Goal: Find specific page/section: Find specific page/section

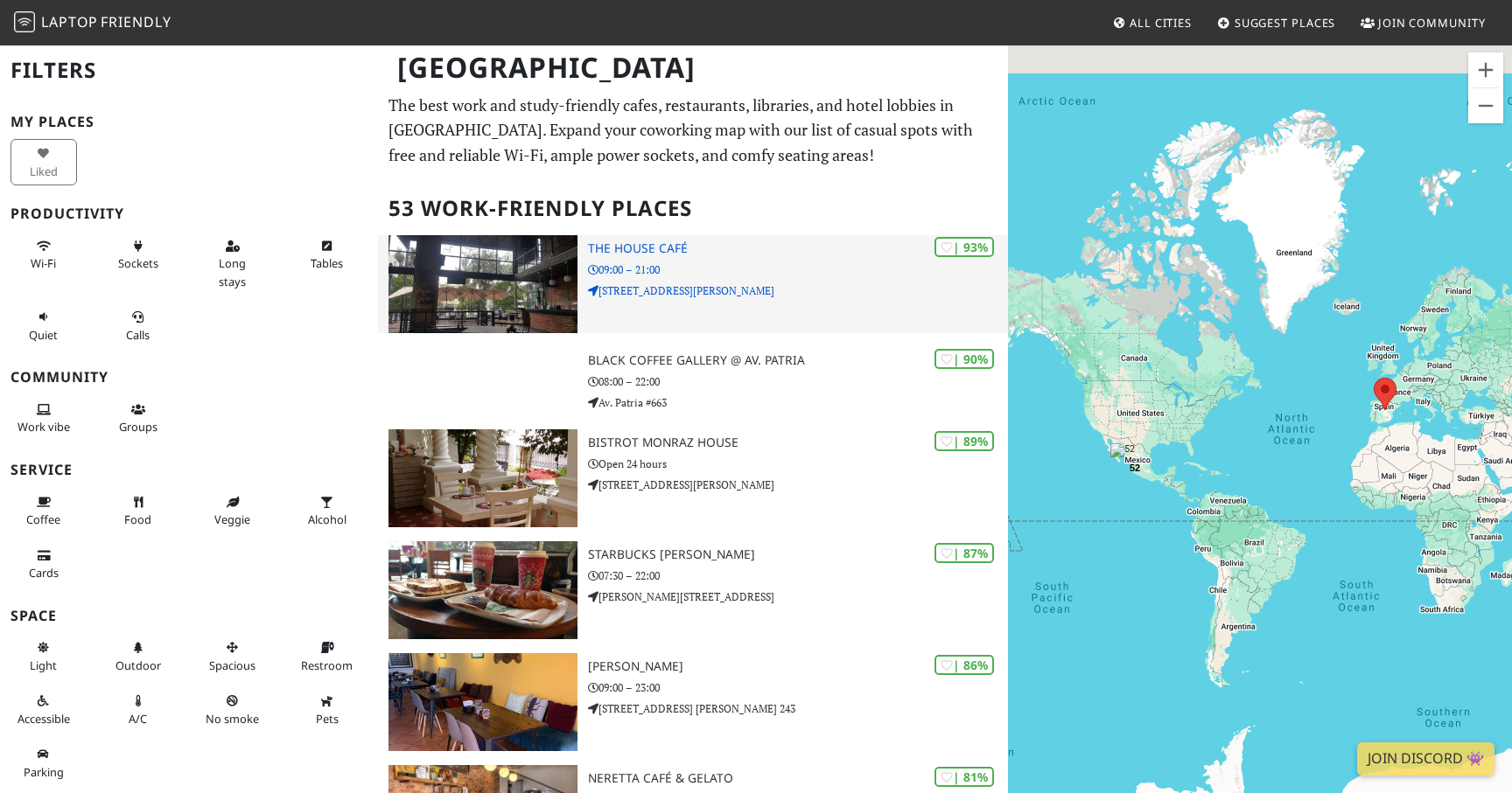
click at [631, 273] on p "09:00 – 21:00" at bounding box center [797, 270] width 420 height 16
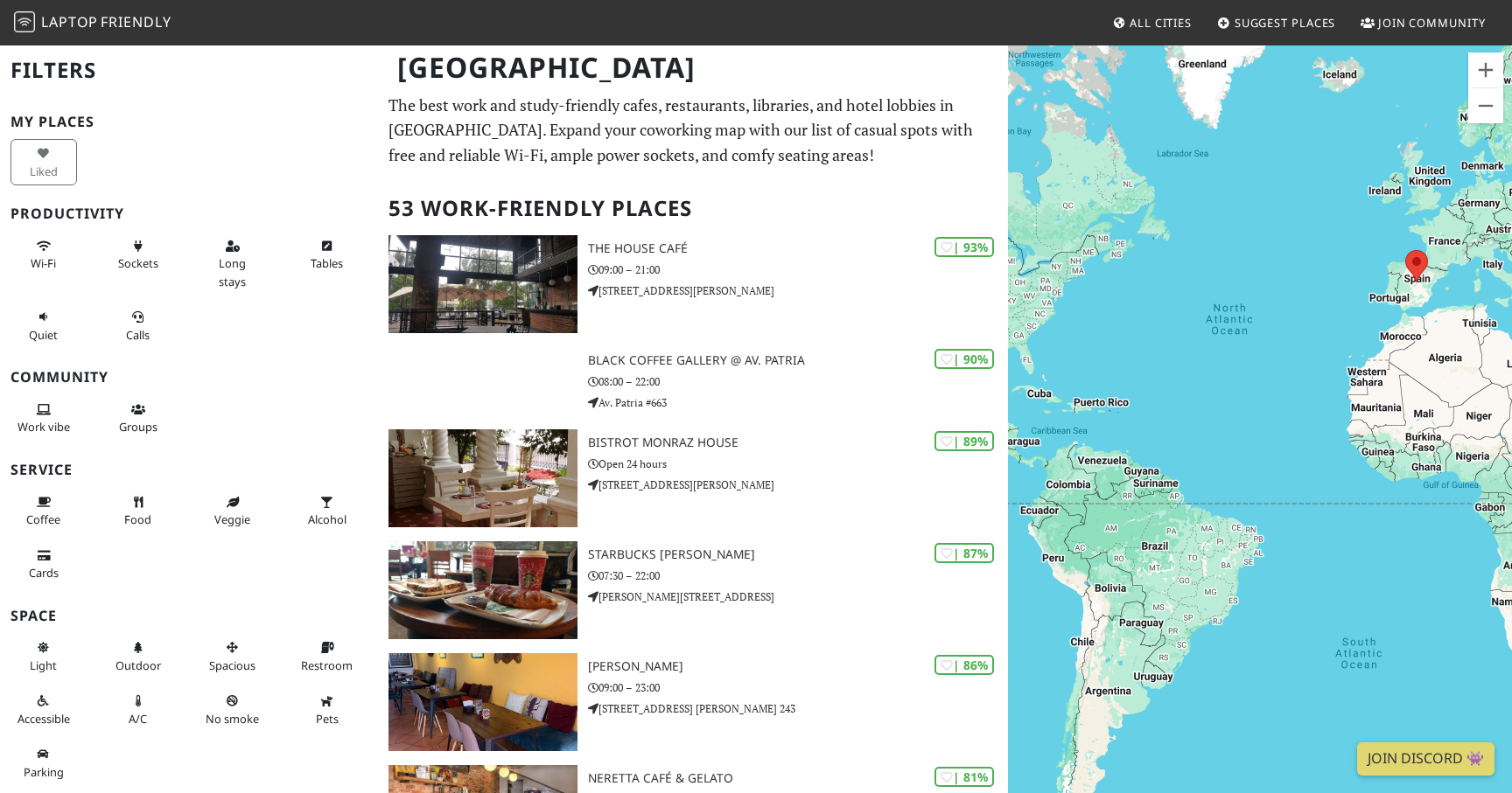
drag, startPoint x: 1195, startPoint y: 541, endPoint x: 1484, endPoint y: 394, distance: 324.2
click at [1484, 394] on div at bounding box center [1259, 439] width 504 height 793
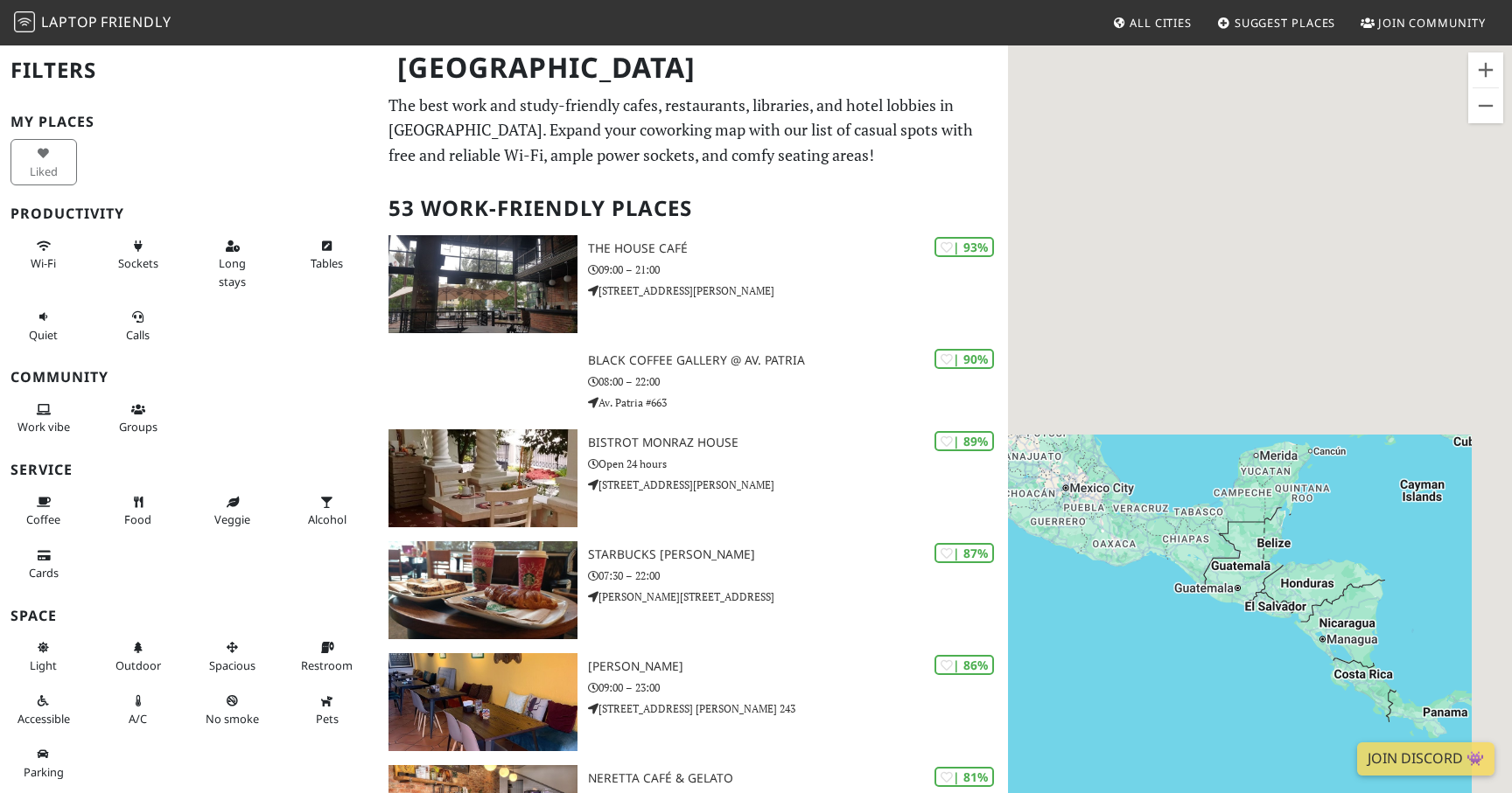
drag, startPoint x: 1224, startPoint y: 237, endPoint x: 1044, endPoint y: 743, distance: 537.1
click at [1044, 743] on div at bounding box center [1259, 439] width 504 height 793
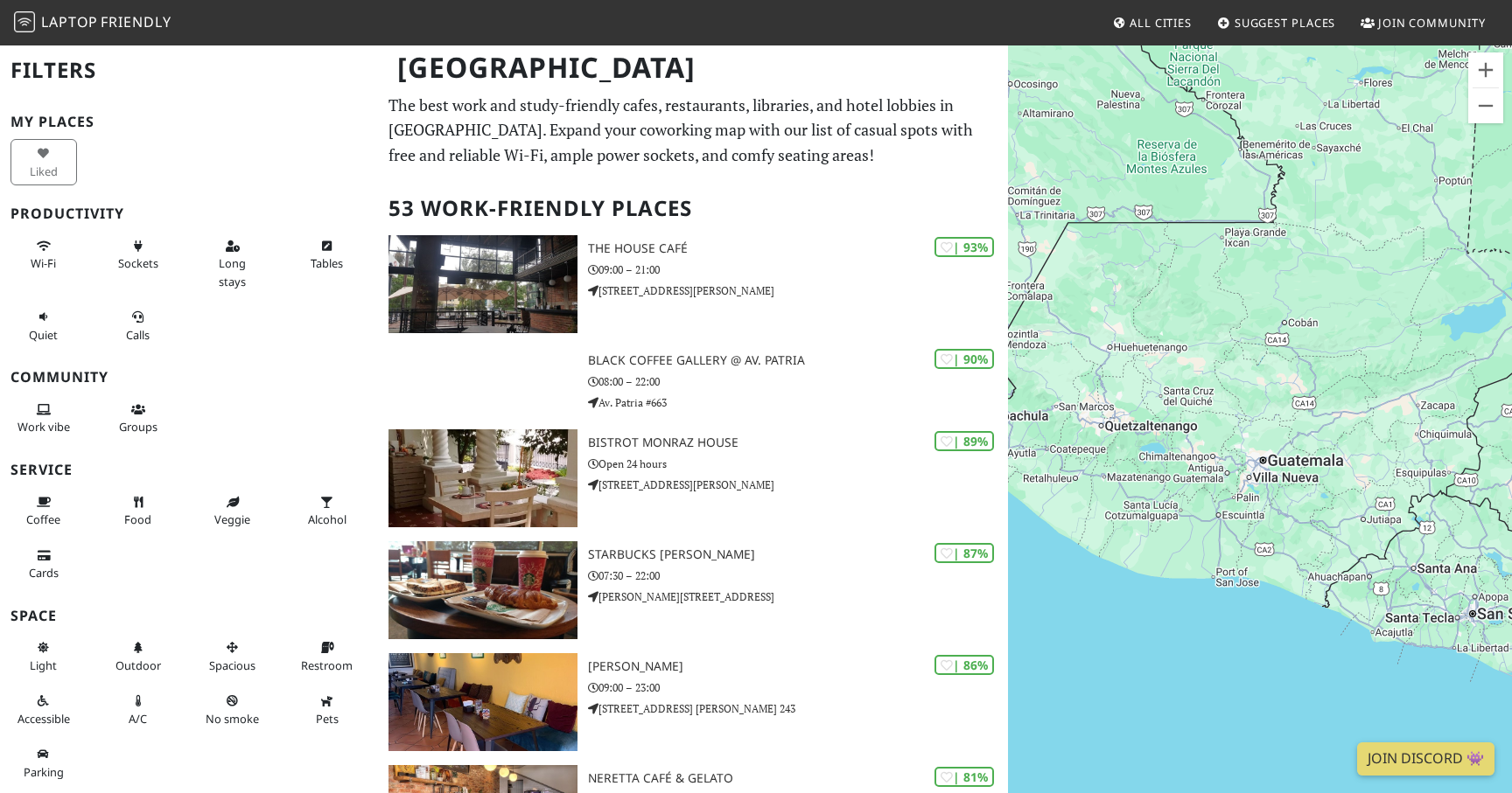
drag, startPoint x: 1310, startPoint y: 451, endPoint x: 1219, endPoint y: 715, distance: 279.2
click at [1219, 715] on div at bounding box center [1259, 439] width 504 height 793
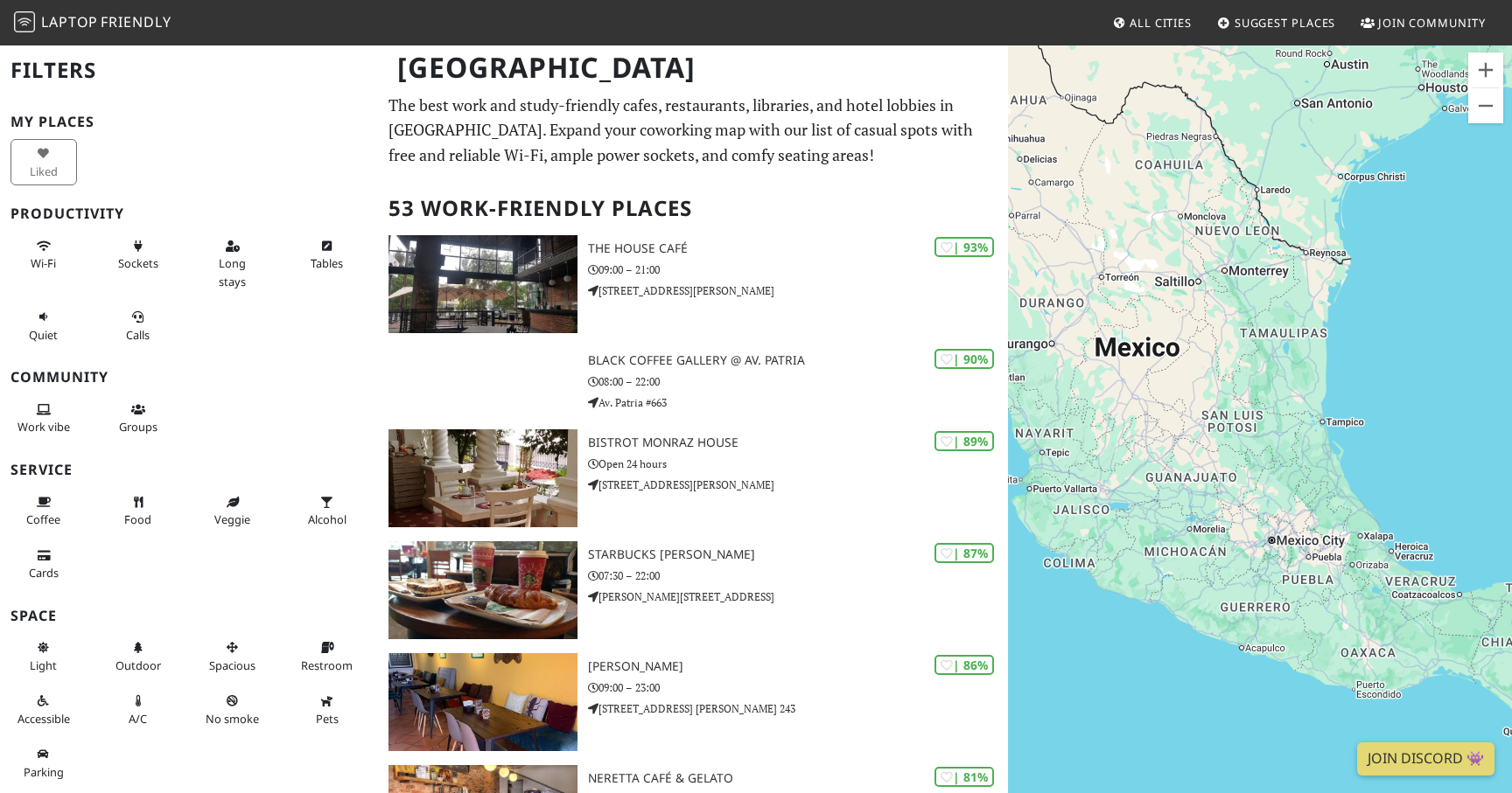
drag, startPoint x: 1186, startPoint y: 339, endPoint x: 1511, endPoint y: 695, distance: 482.0
click at [1511, 695] on div at bounding box center [1259, 439] width 504 height 793
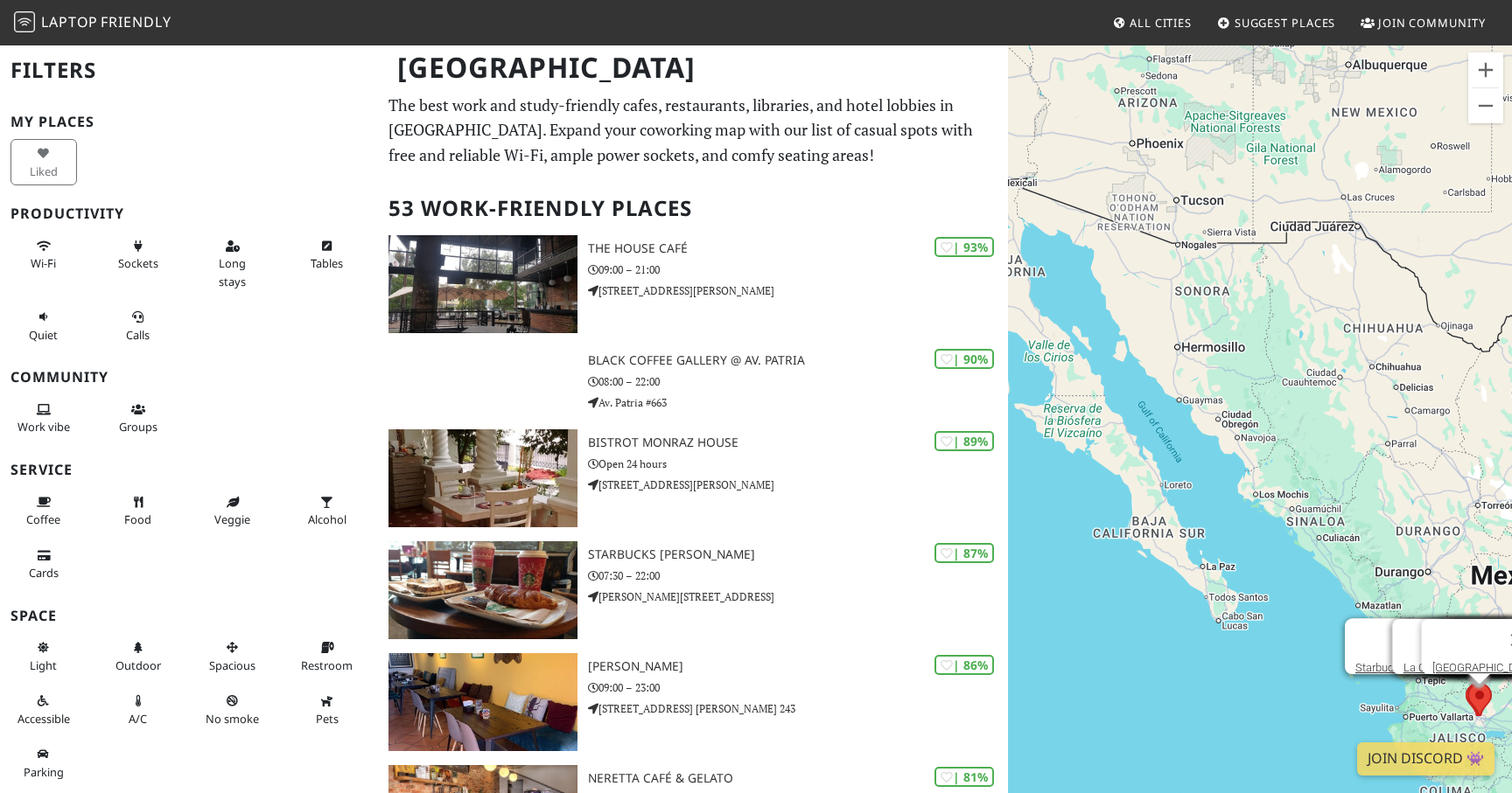
drag, startPoint x: 1098, startPoint y: 513, endPoint x: 1317, endPoint y: 660, distance: 263.8
click at [1317, 660] on div "Café [GEOGRAPHIC_DATA] Bistrot [GEOGRAPHIC_DATA] Café [GEOGRAPHIC_DATA] @ [GEOG…" at bounding box center [1259, 439] width 504 height 793
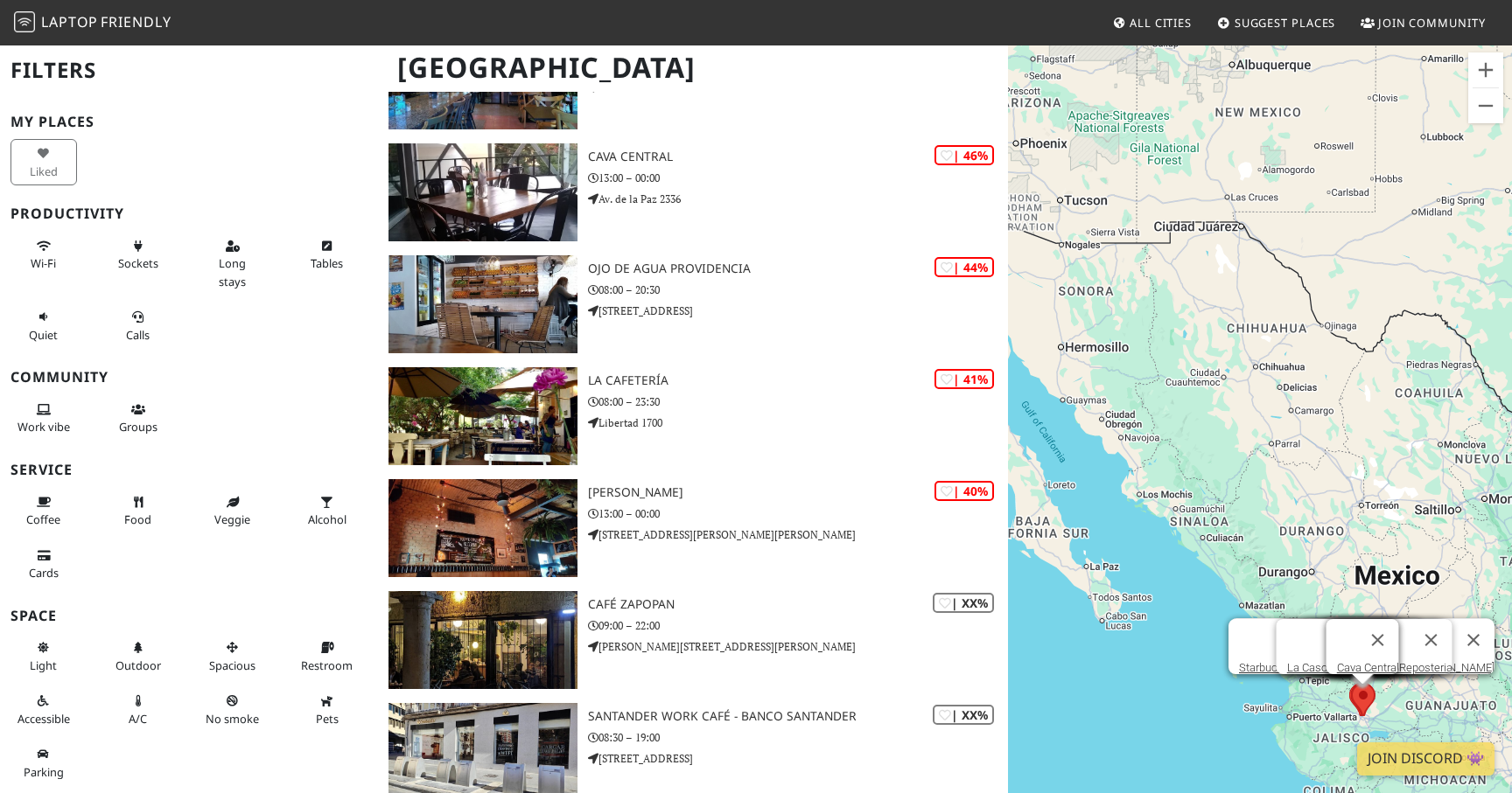
scroll to position [5455, 0]
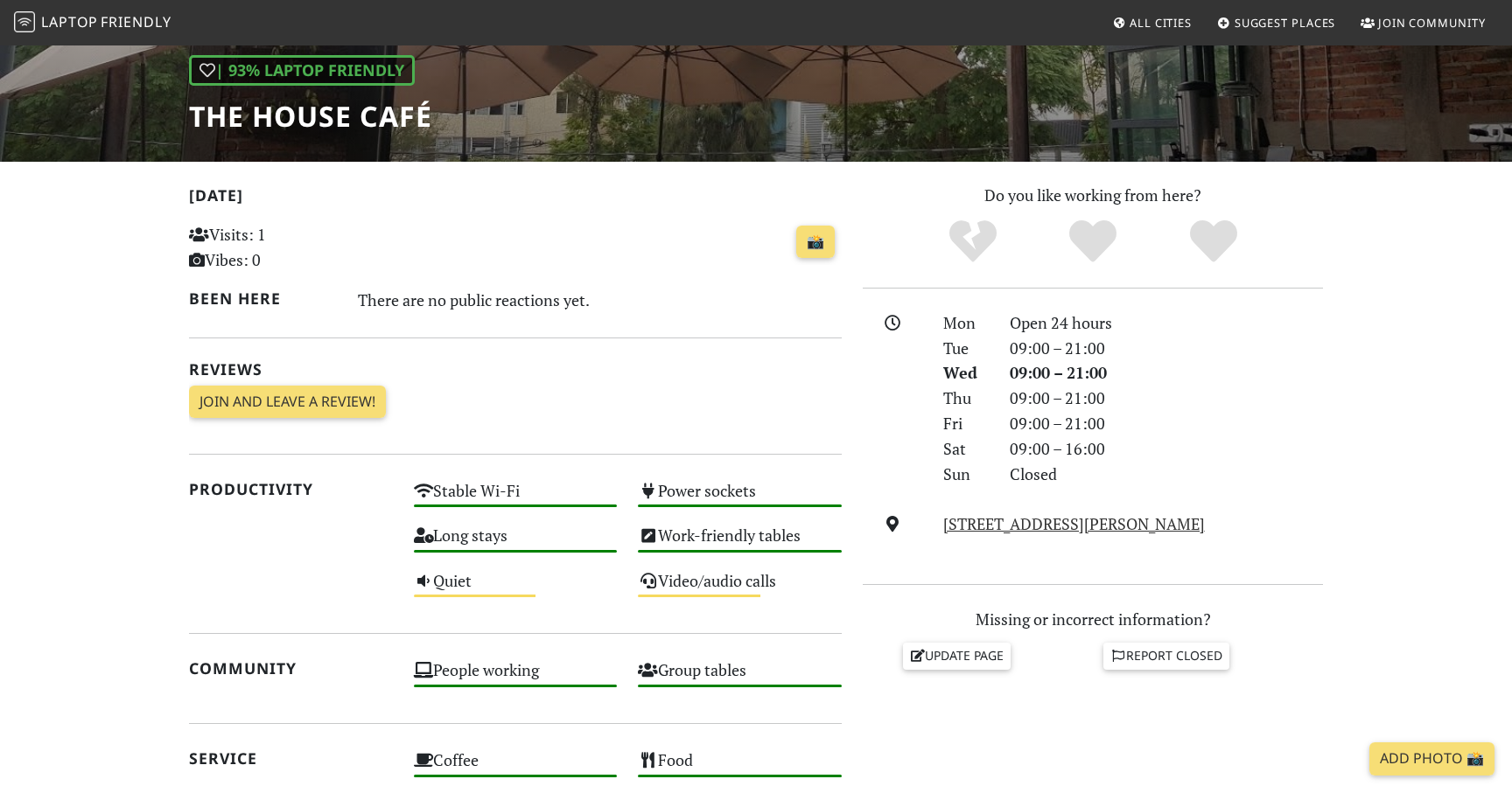
scroll to position [31, 0]
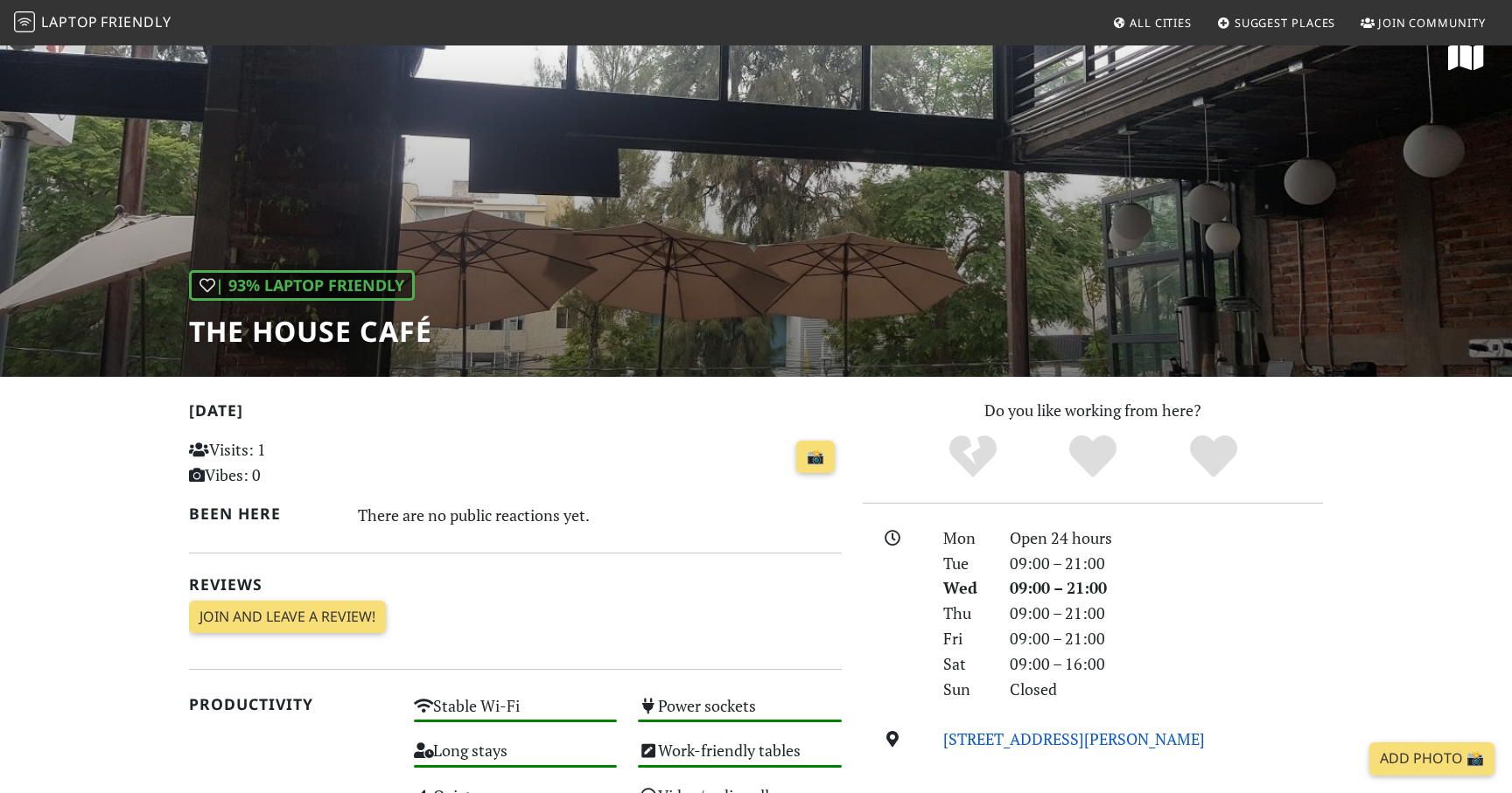
click at [1134, 741] on link "Av Pablo Neruda 3020, 44639, Guadalajara" at bounding box center [1074, 738] width 262 height 21
